Goal: Task Accomplishment & Management: Manage account settings

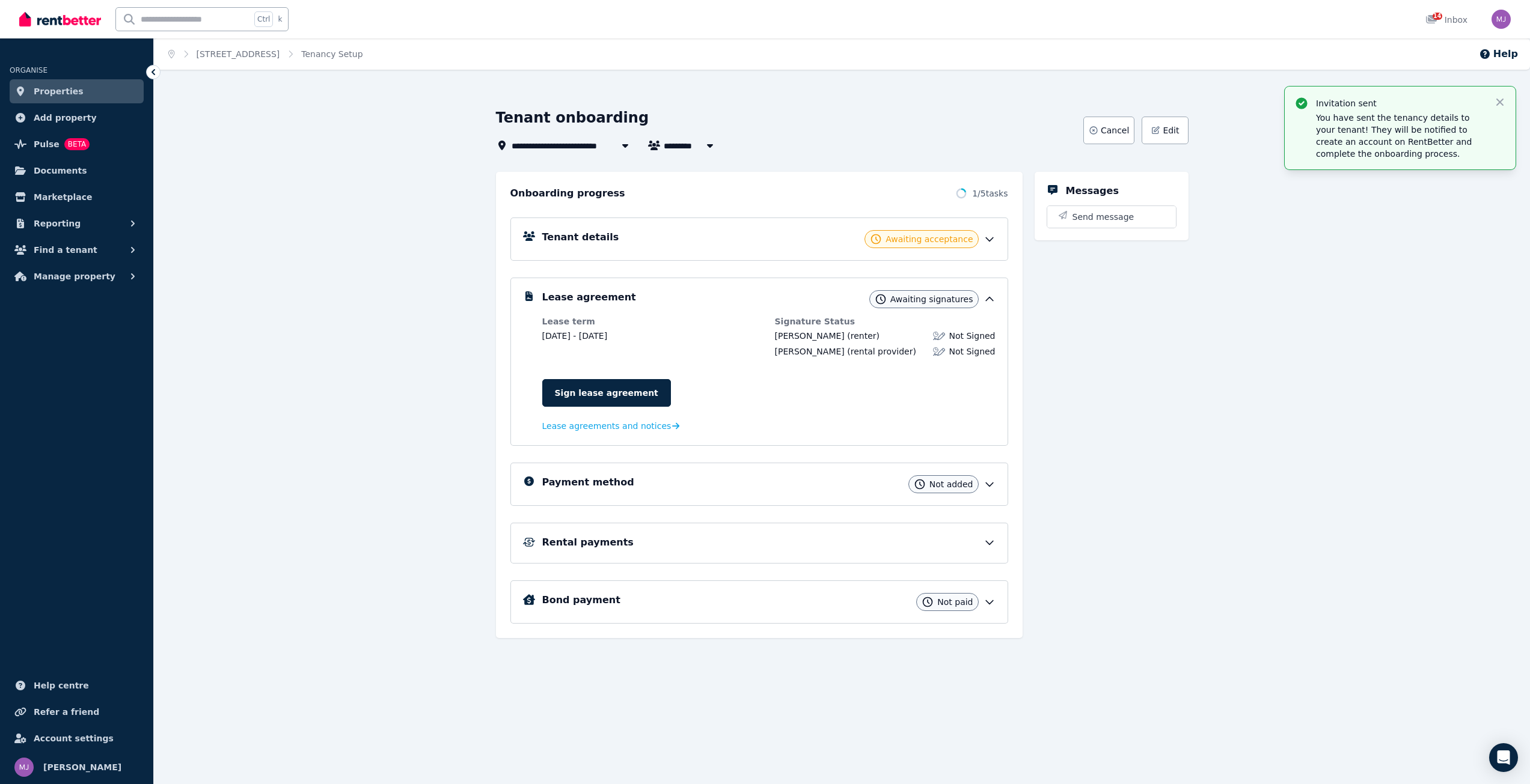
click at [46, 92] on span "Properties" at bounding box center [58, 92] width 50 height 15
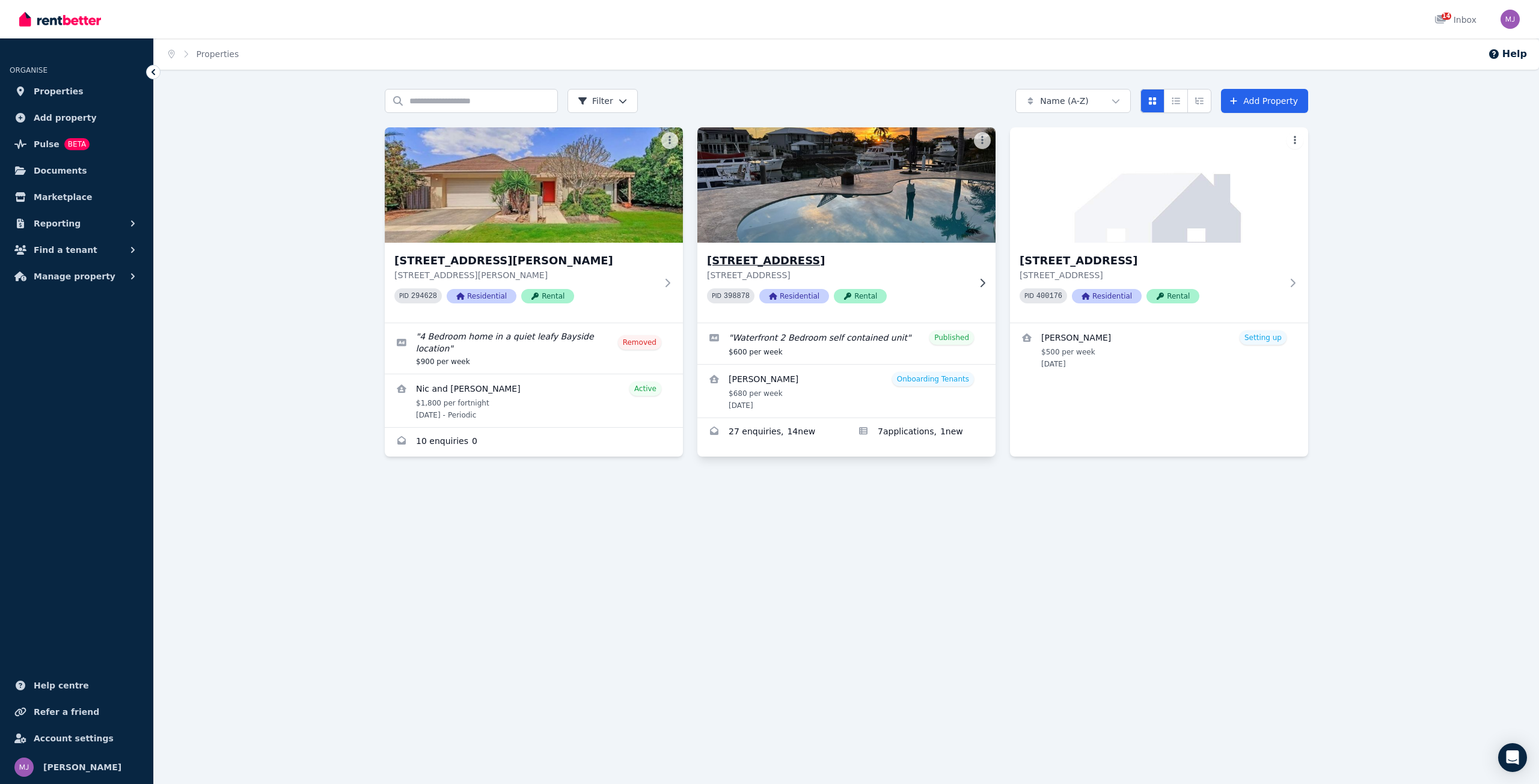
click at [752, 255] on h3 "[STREET_ADDRESS]" at bounding box center [838, 261] width 262 height 17
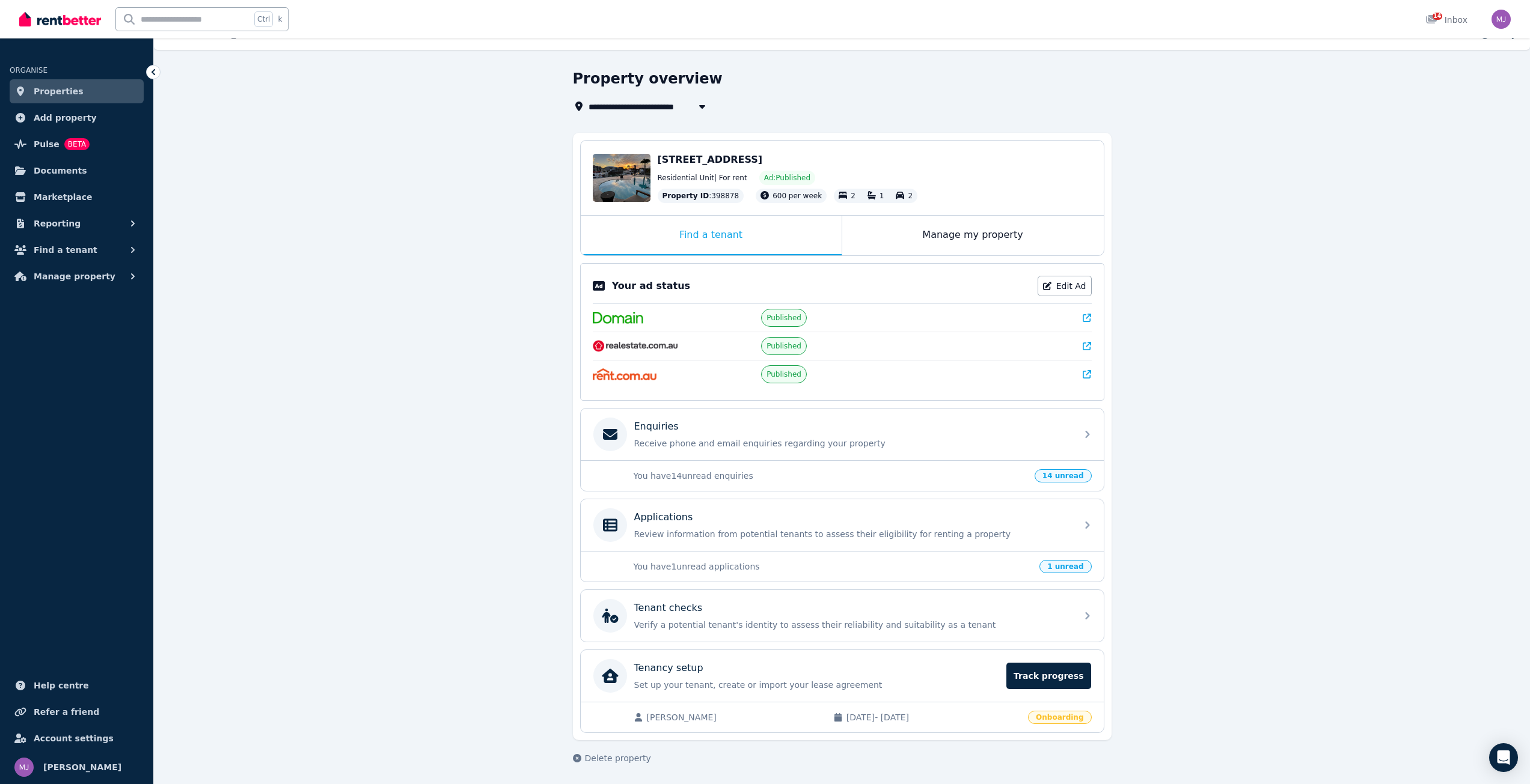
scroll to position [22, 0]
click at [1052, 281] on icon at bounding box center [1047, 284] width 8 height 8
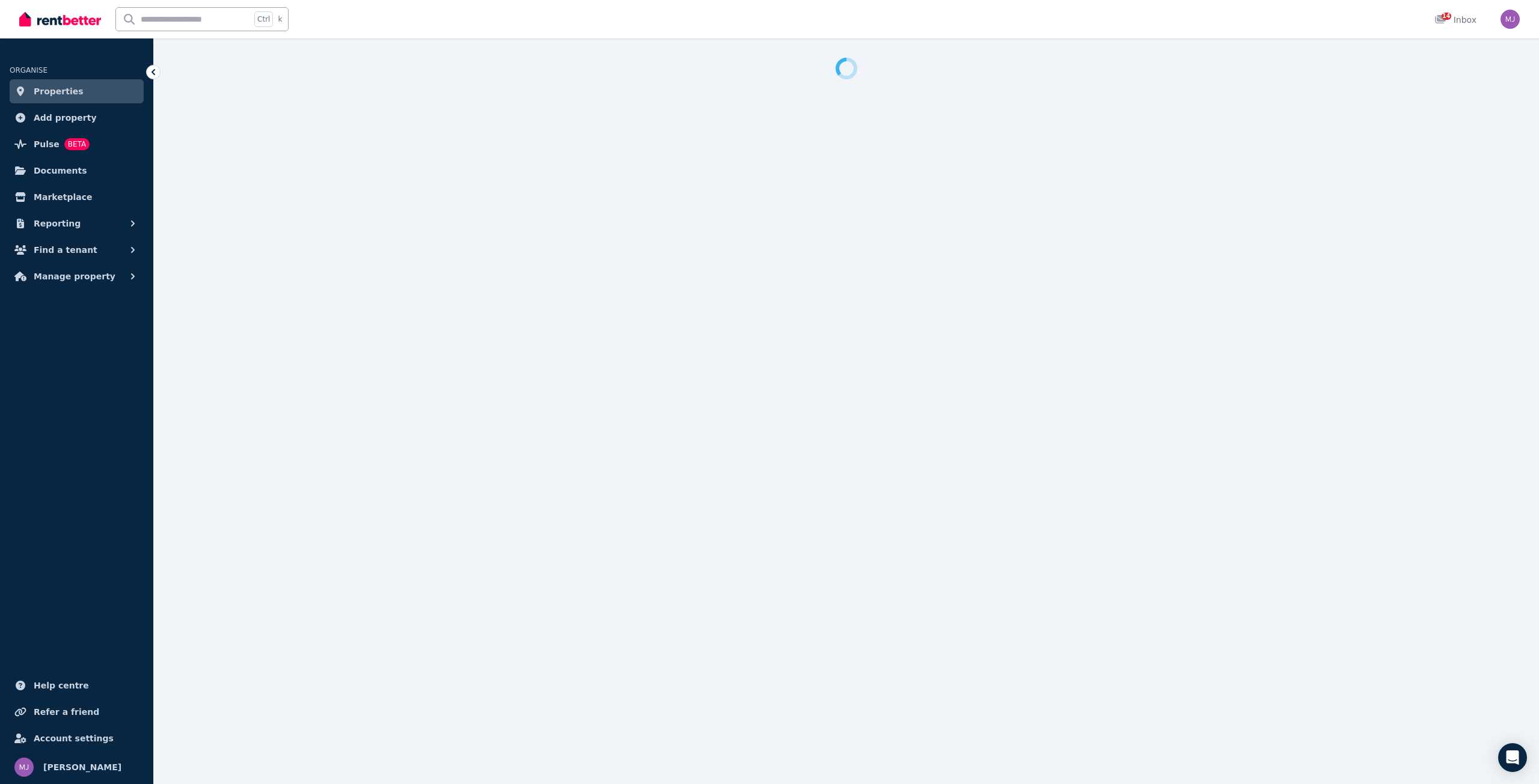
select select "**********"
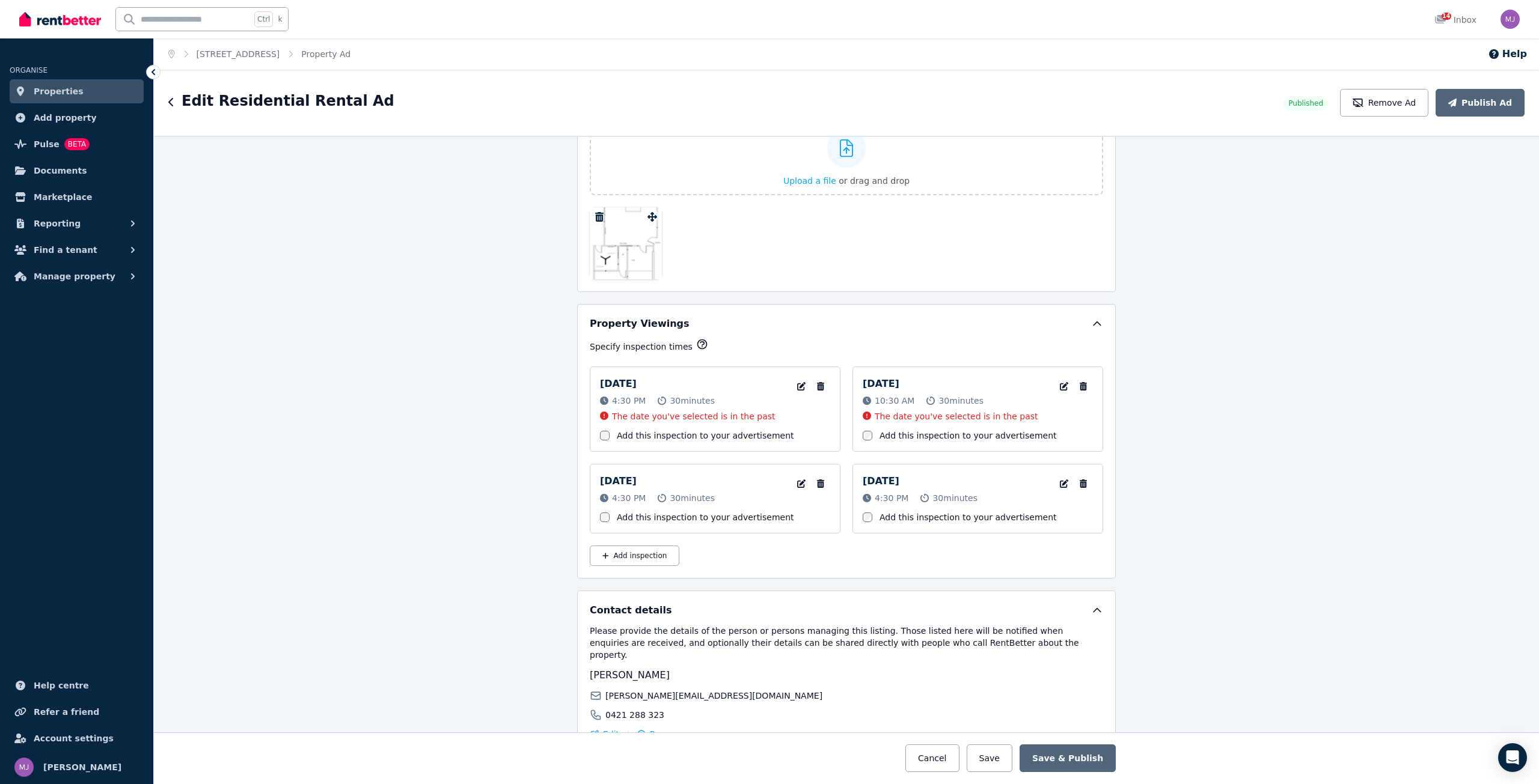
scroll to position [1864, 0]
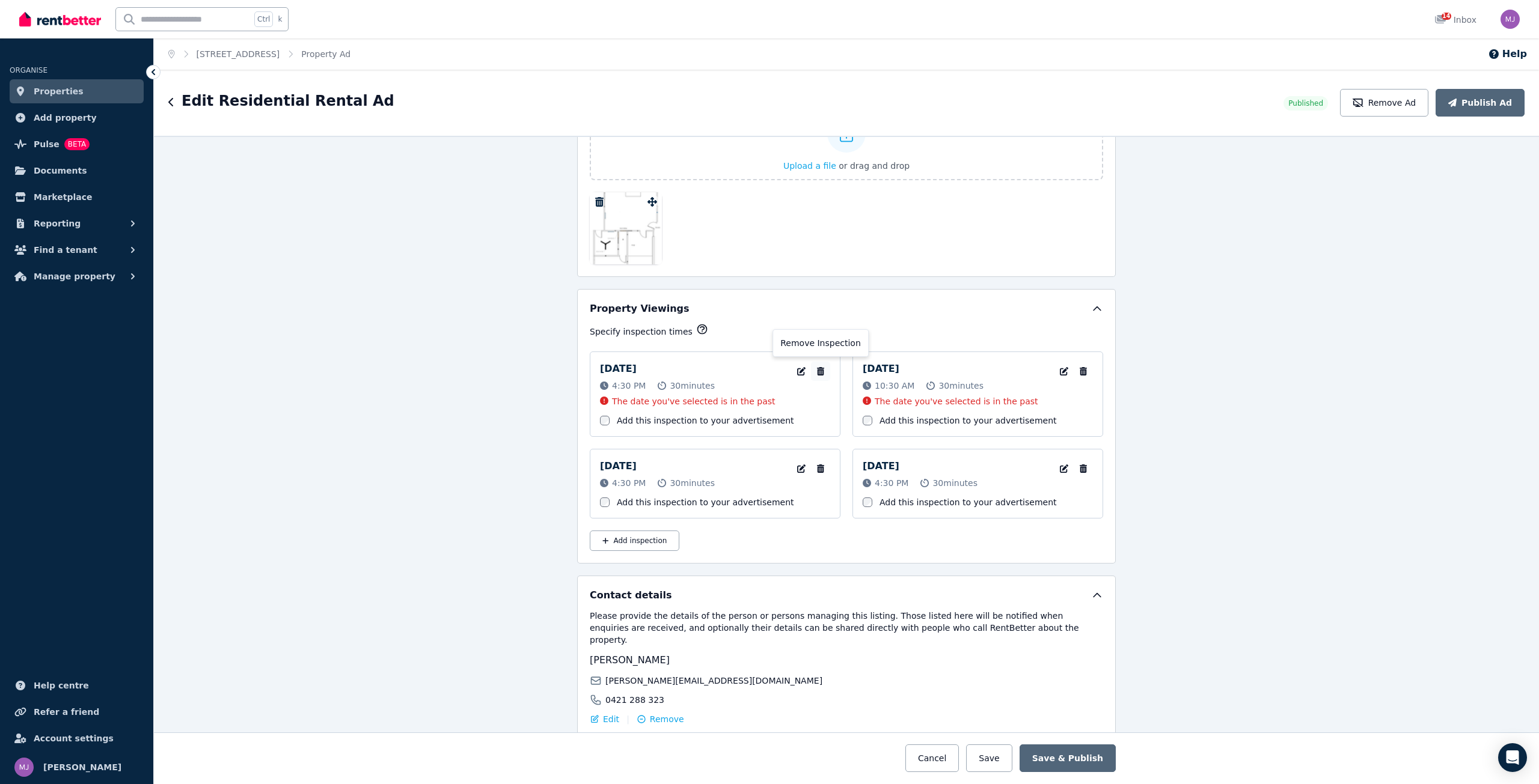
click at [818, 372] on icon "button" at bounding box center [820, 371] width 7 height 8
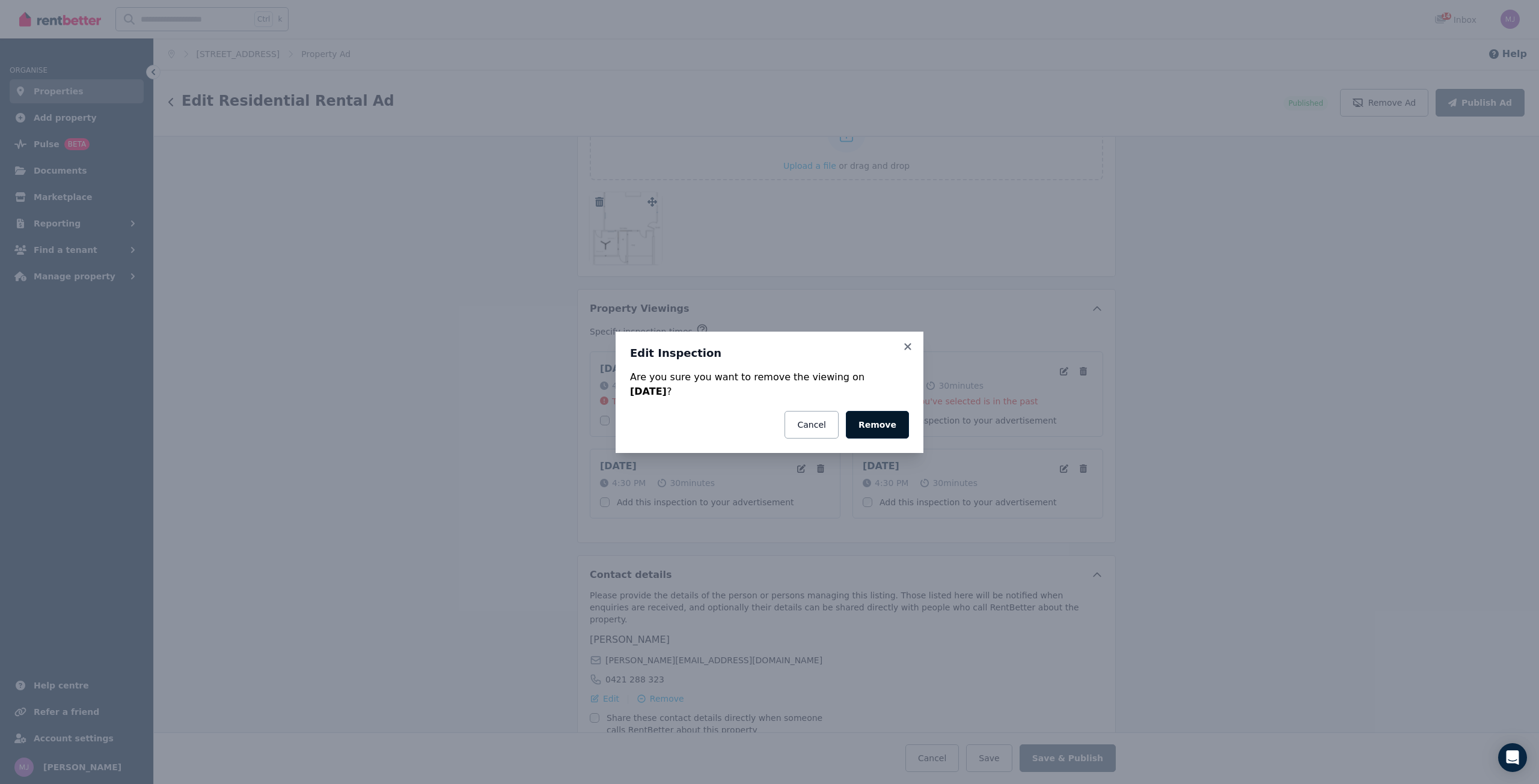
click at [879, 422] on button "Remove" at bounding box center [877, 425] width 63 height 27
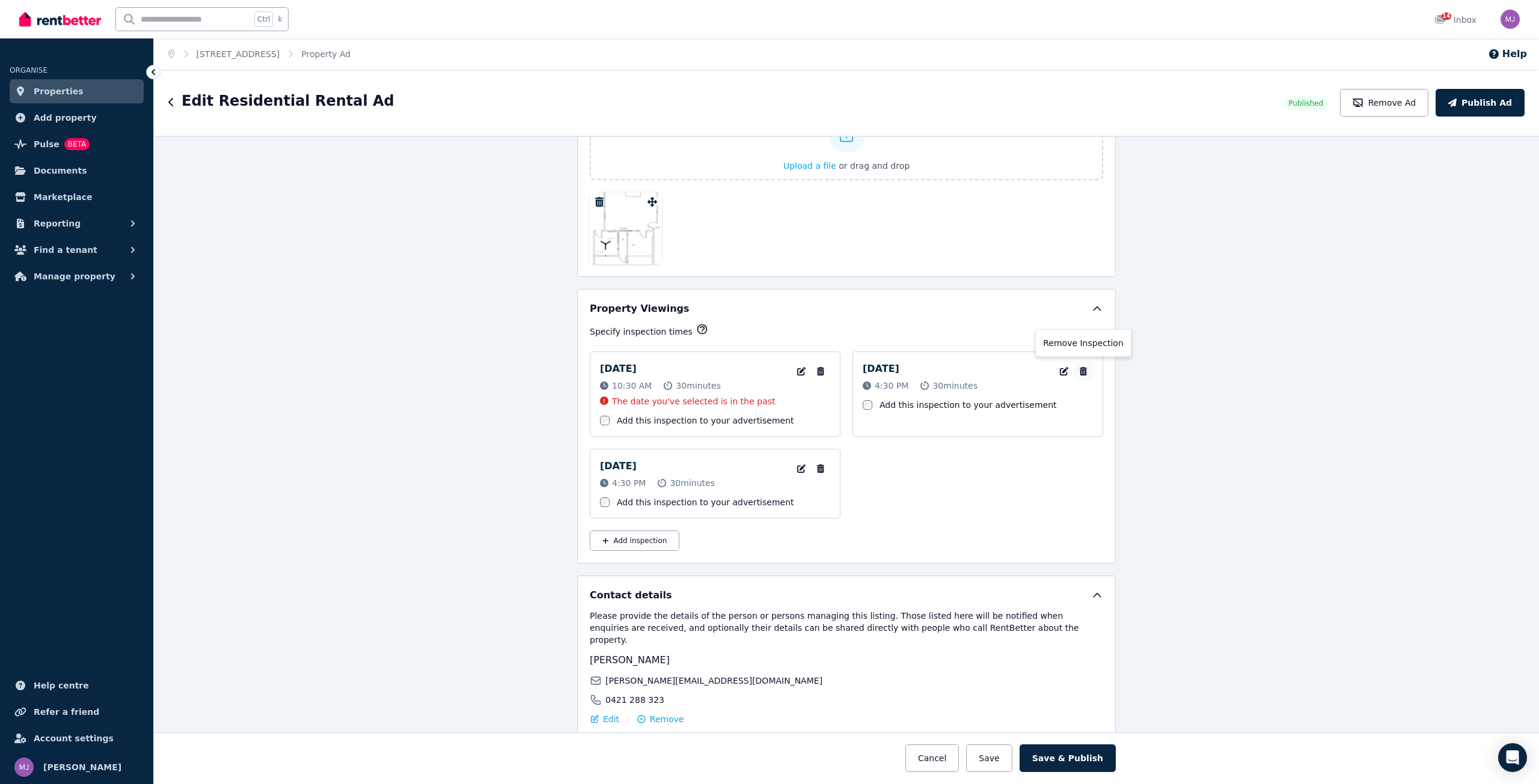
click at [1080, 371] on icon "button" at bounding box center [1083, 371] width 7 height 8
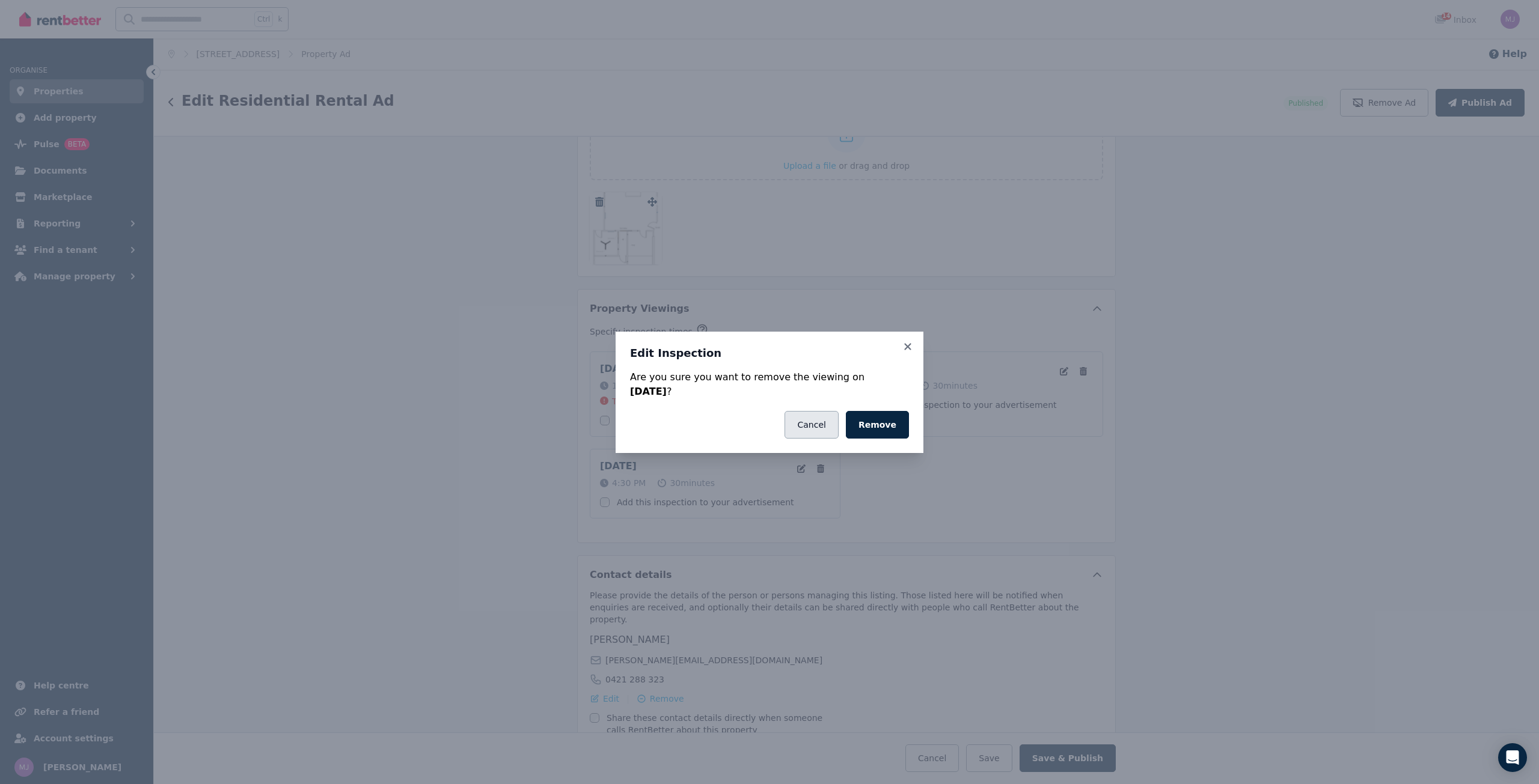
click at [820, 421] on button "Cancel" at bounding box center [810, 425] width 54 height 27
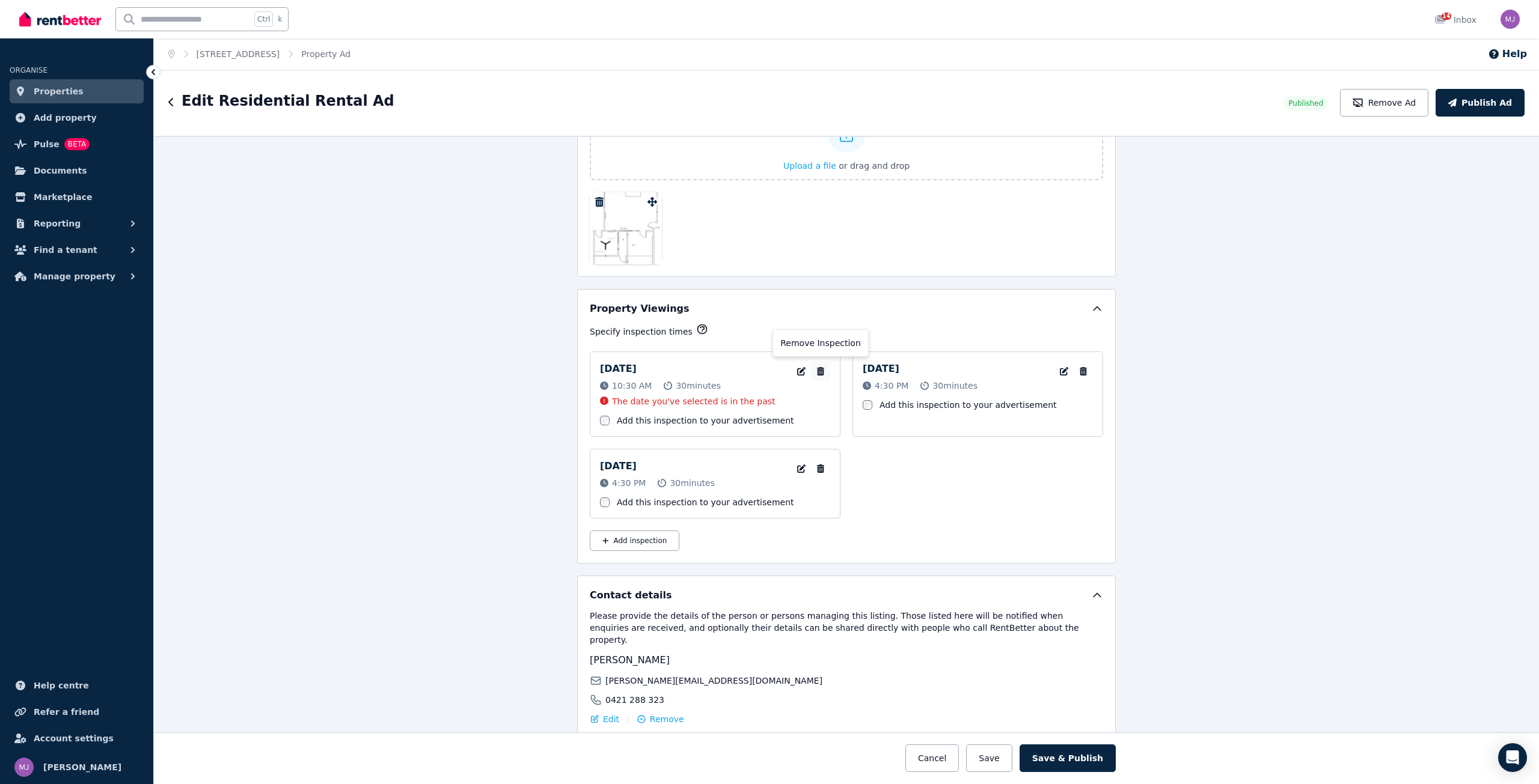
click at [817, 372] on icon "button" at bounding box center [820, 371] width 7 height 8
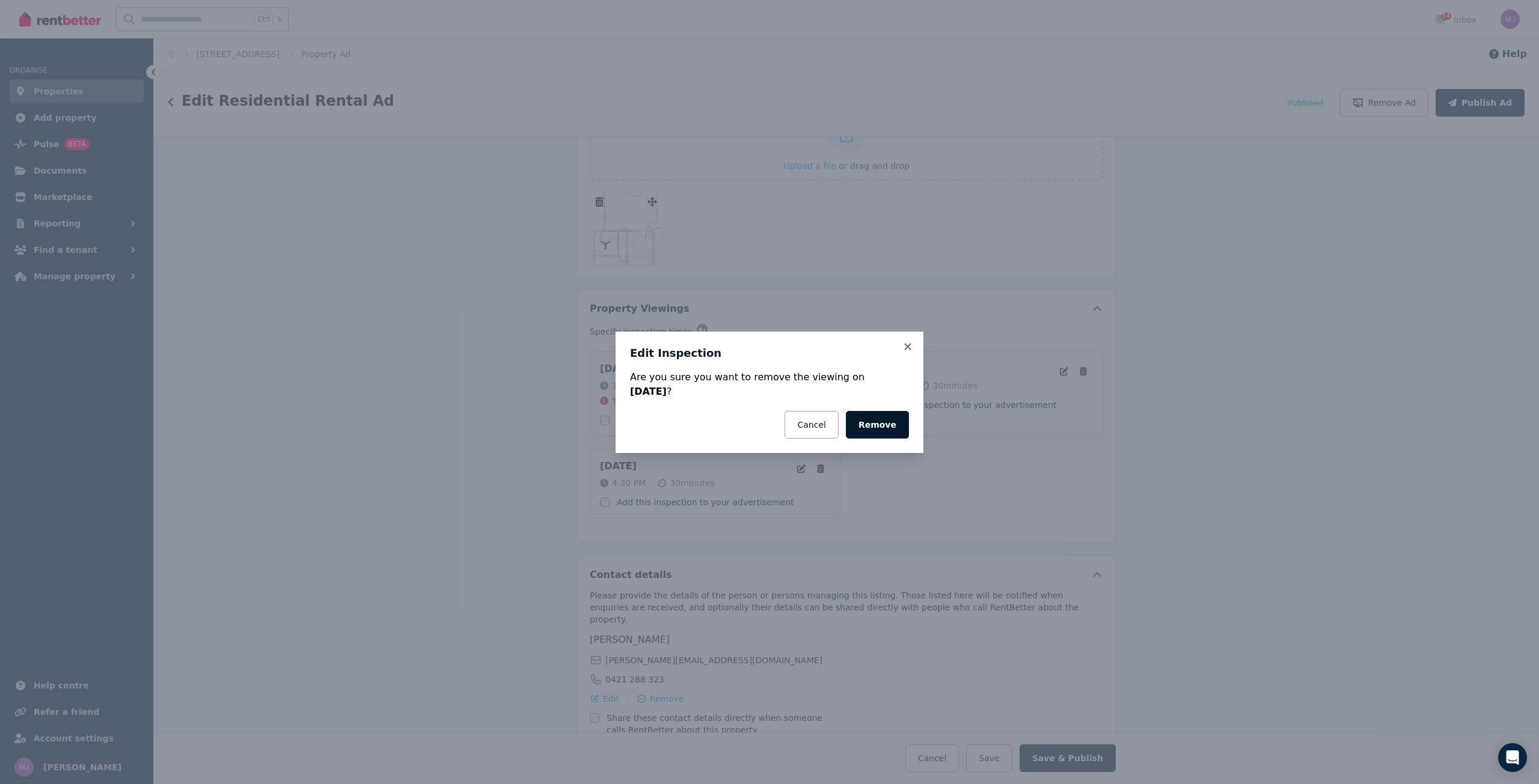
click at [869, 427] on button "Remove" at bounding box center [877, 425] width 63 height 27
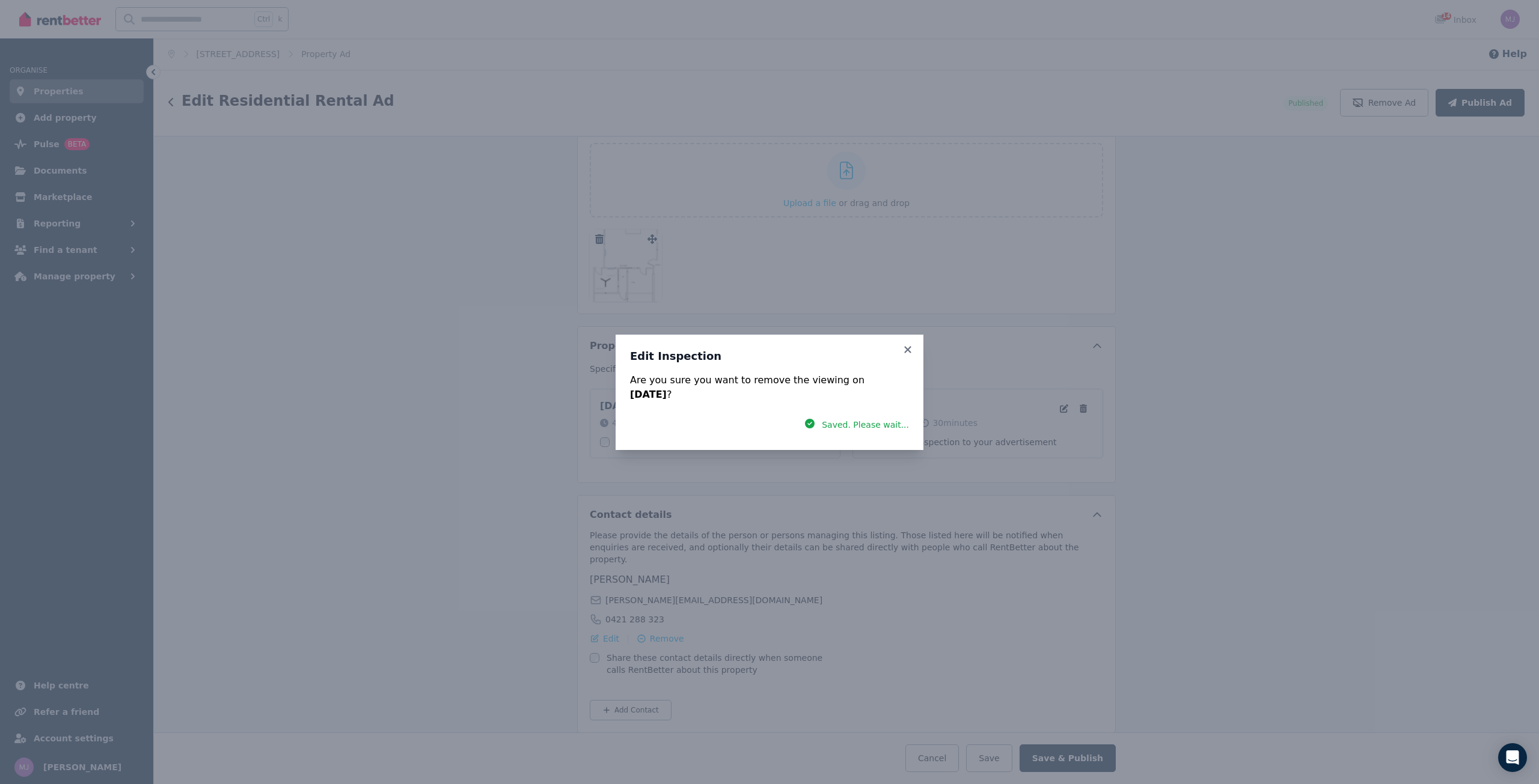
scroll to position [1846, 0]
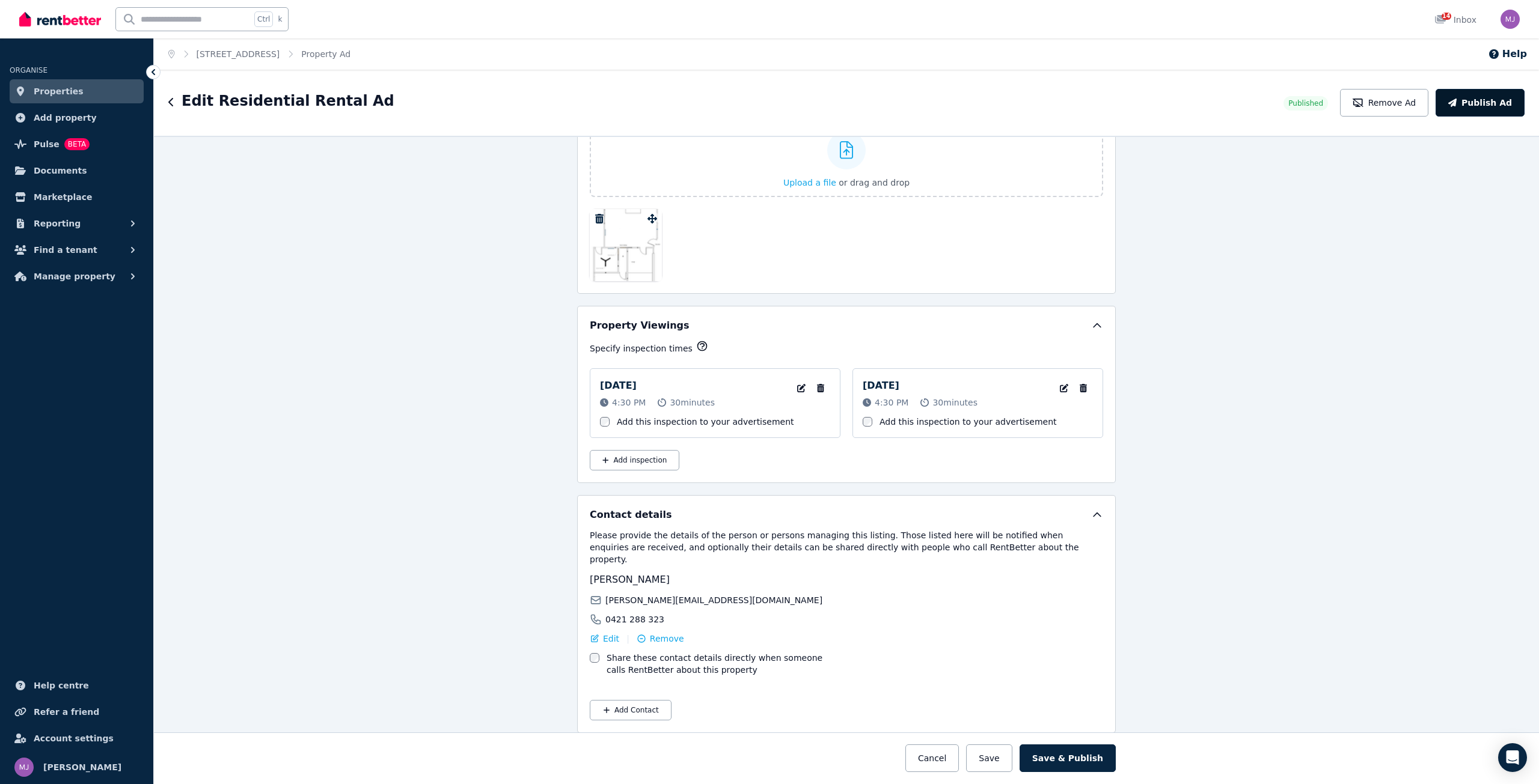
click at [1480, 109] on button "Publish Ad" at bounding box center [1480, 103] width 89 height 27
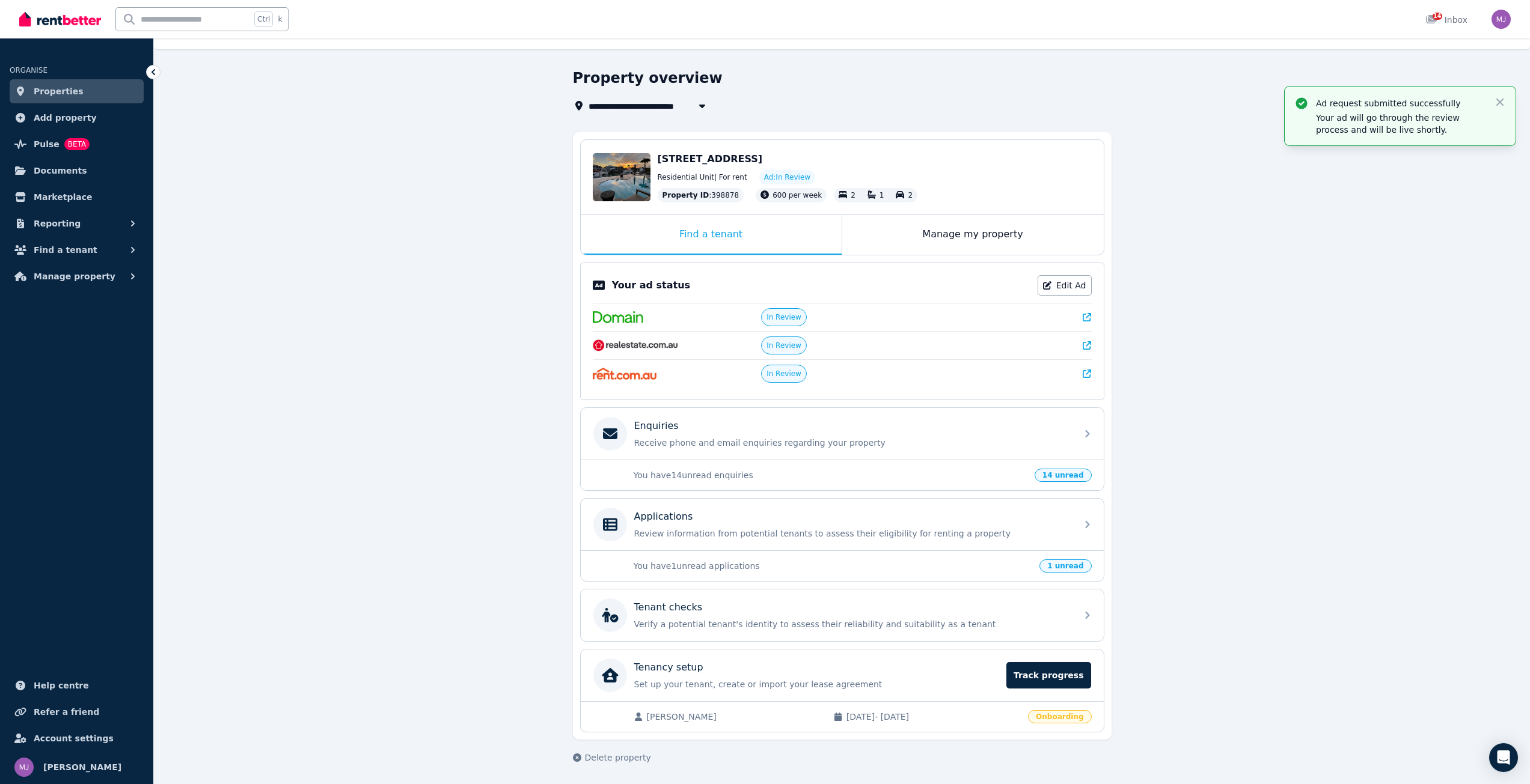
scroll to position [22, 0]
